Goal: Task Accomplishment & Management: Use online tool/utility

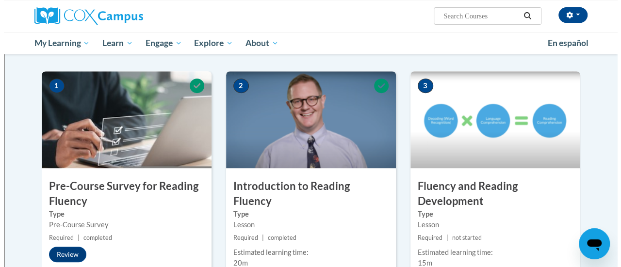
scroll to position [207, 0]
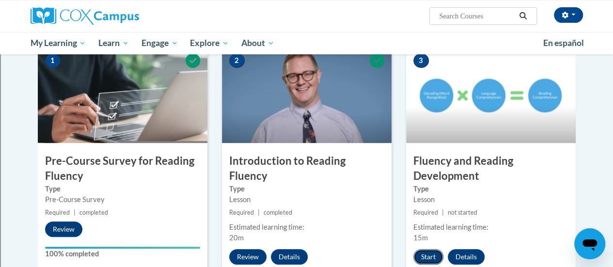
click at [432, 255] on button "Start" at bounding box center [429, 257] width 30 height 16
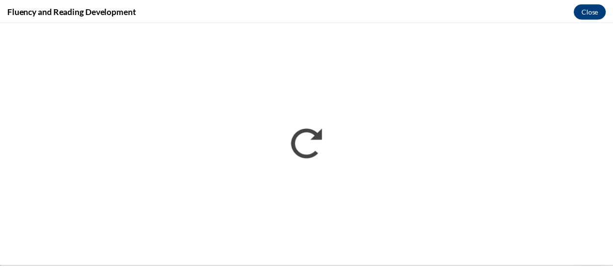
scroll to position [0, 0]
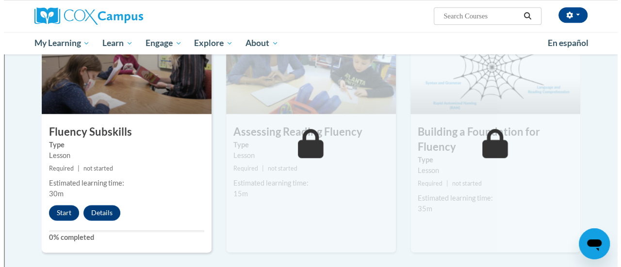
scroll to position [500, 0]
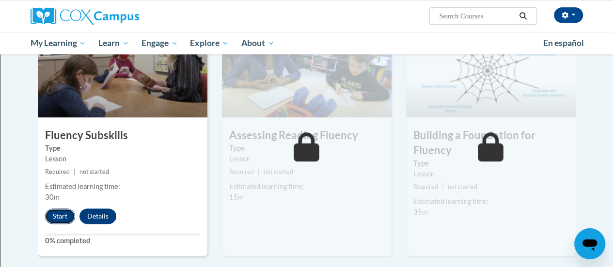
click at [56, 222] on button "Start" at bounding box center [60, 216] width 30 height 16
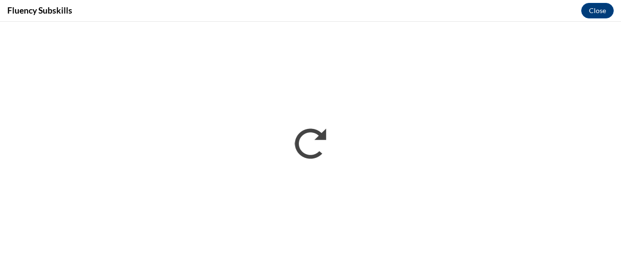
scroll to position [0, 0]
